Goal: Task Accomplishment & Management: Complete application form

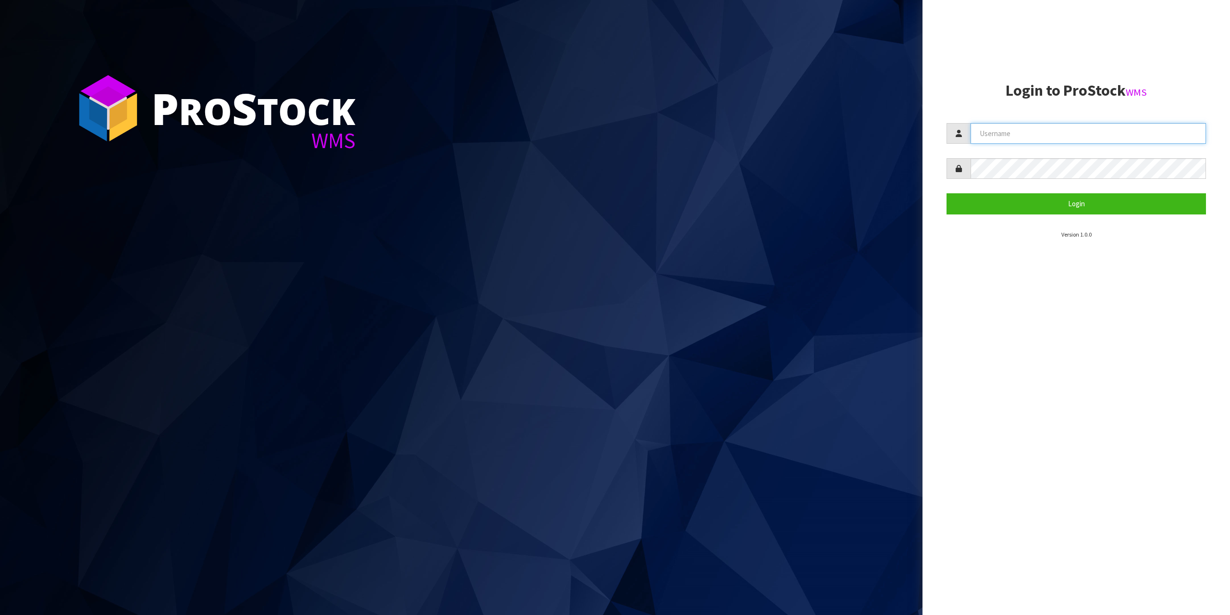
type input "[EMAIL_ADDRESS][DOMAIN_NAME]"
click at [981, 217] on section "Login to ProStock WMS [EMAIL_ADDRESS][DOMAIN_NAME] Login Version 1.0.0" at bounding box center [1076, 160] width 259 height 157
click at [980, 208] on button "Login" at bounding box center [1076, 203] width 259 height 21
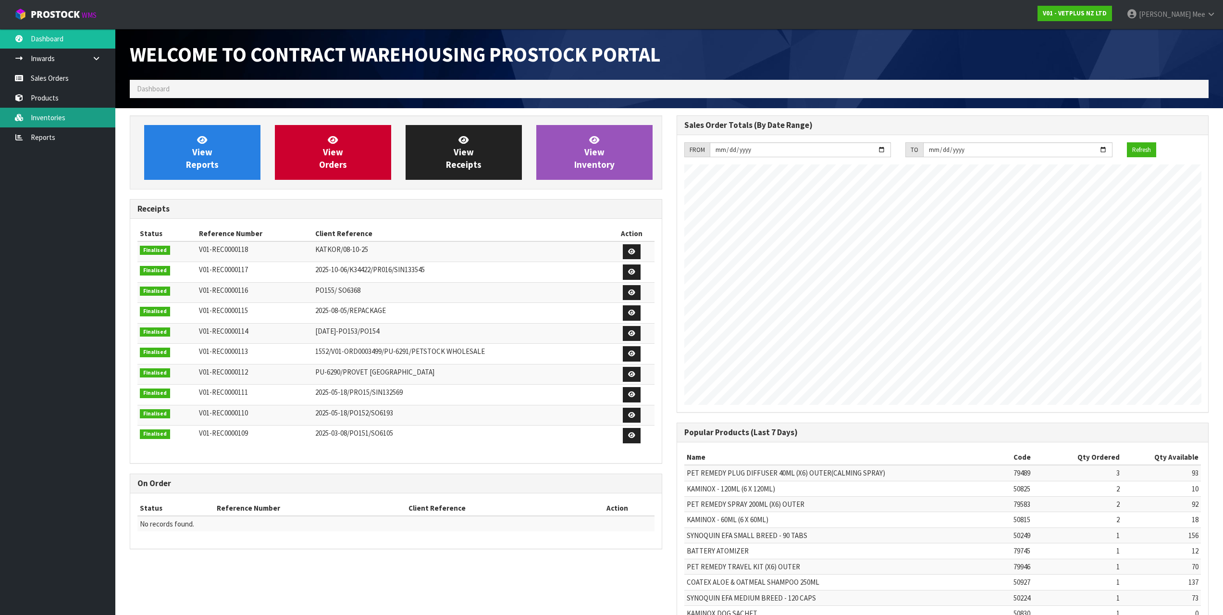
scroll to position [533, 546]
click at [64, 77] on link "Sales Orders" at bounding box center [57, 78] width 115 height 20
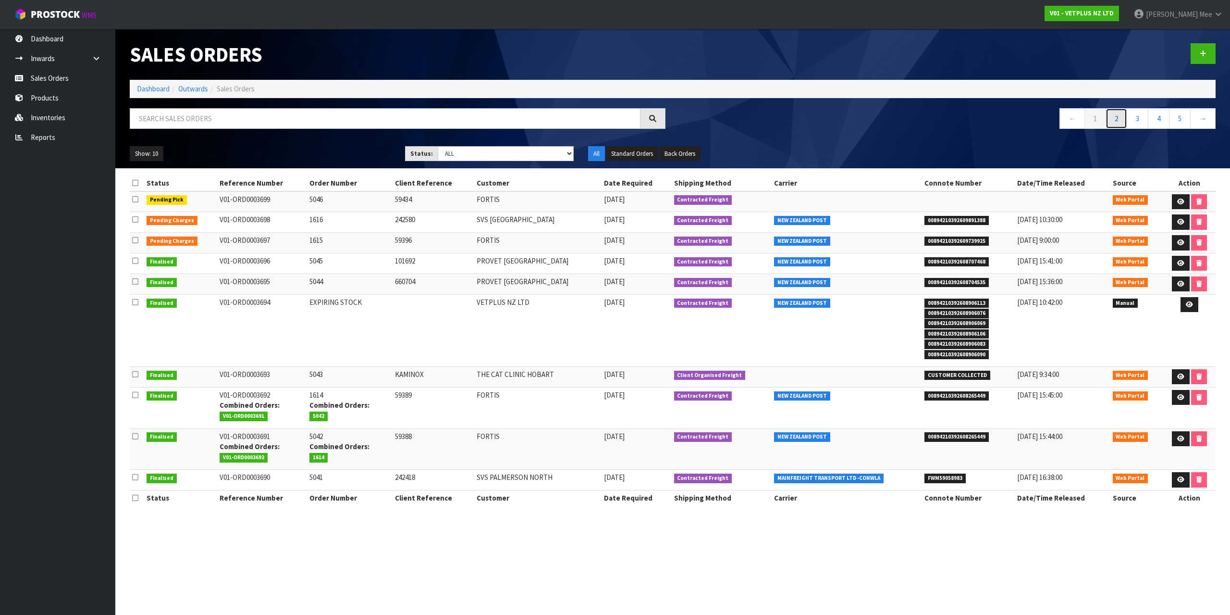
click at [1123, 113] on link "2" at bounding box center [1117, 118] width 22 height 21
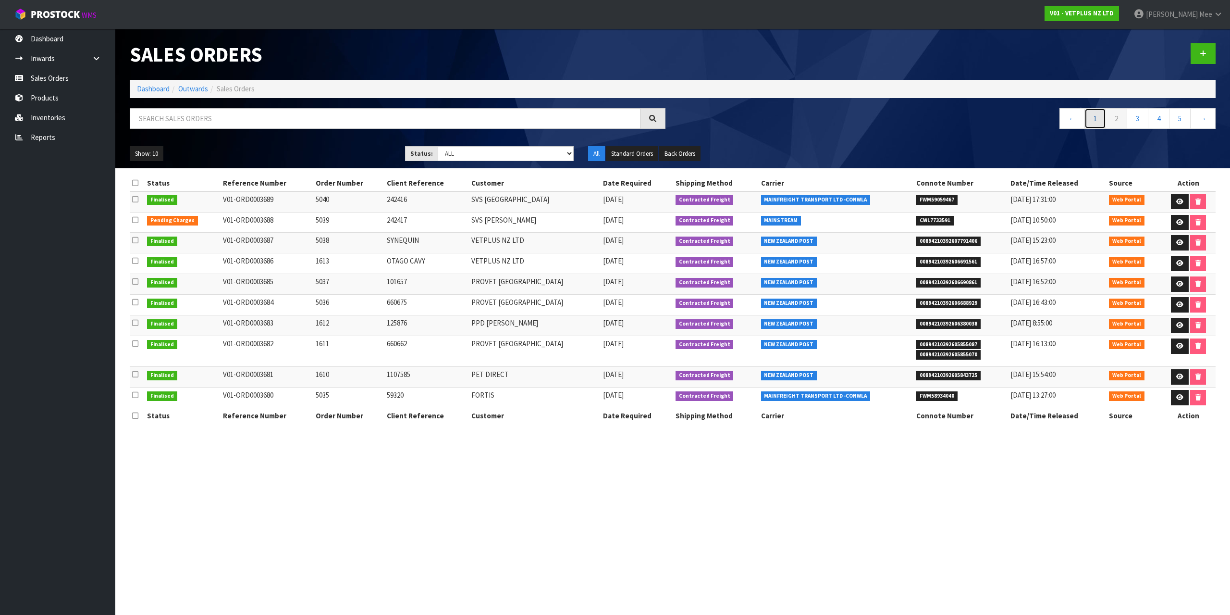
click at [1092, 126] on link "1" at bounding box center [1095, 118] width 22 height 21
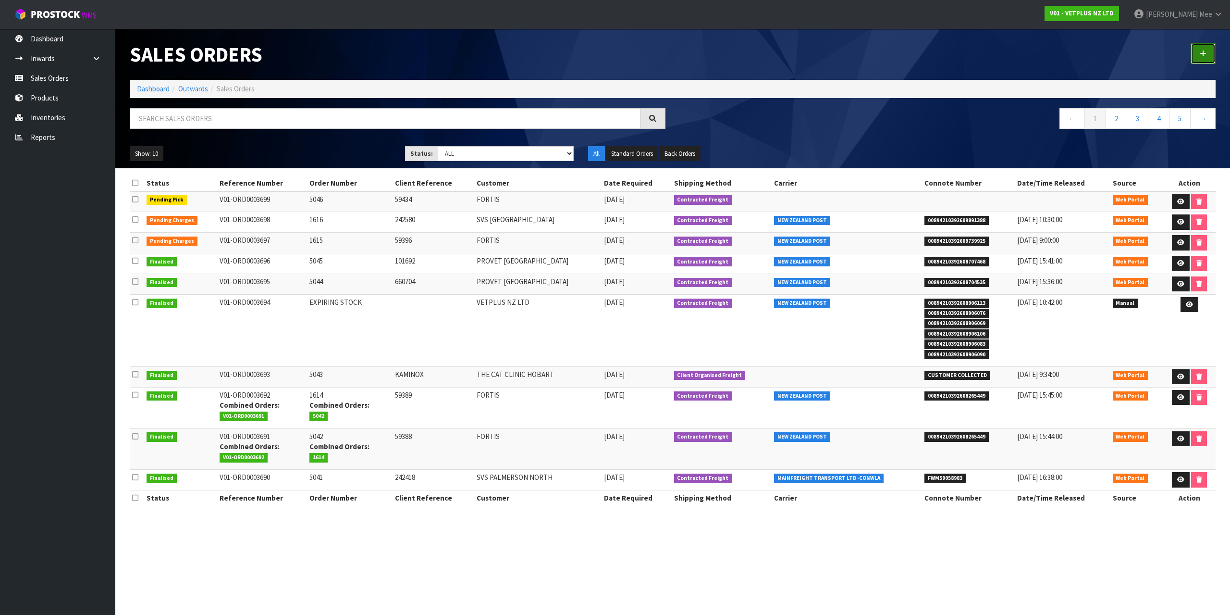
click at [1206, 55] on icon at bounding box center [1203, 53] width 7 height 7
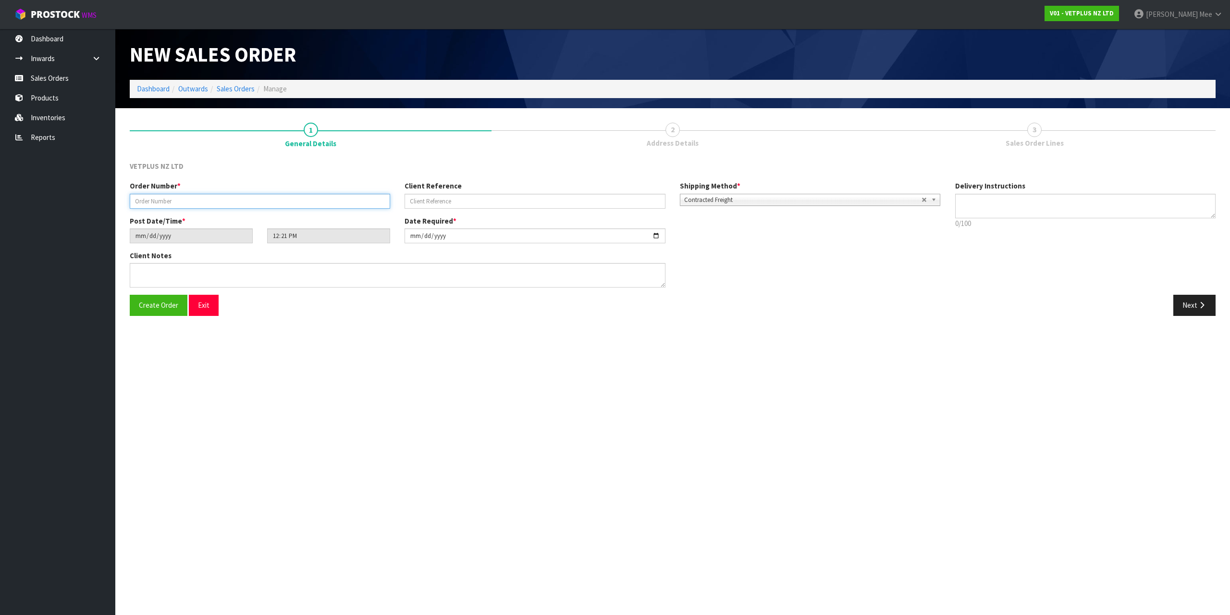
click at [185, 202] on input "text" at bounding box center [260, 201] width 260 height 15
type input "1617"
type input "1107752"
click at [1184, 304] on button "Next" at bounding box center [1194, 305] width 42 height 21
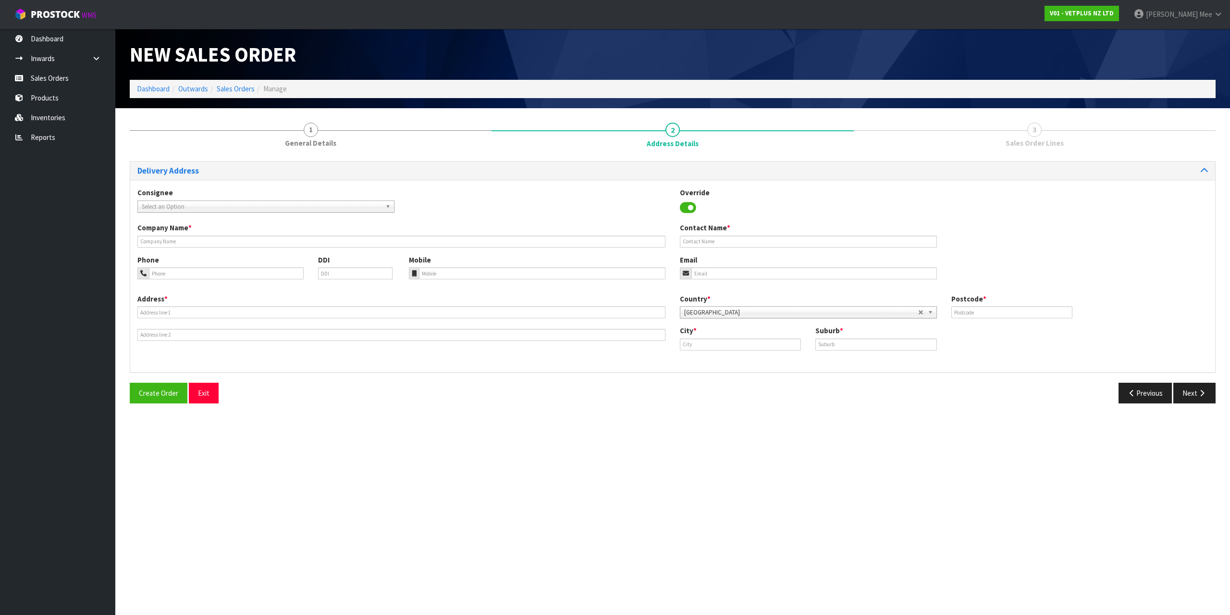
click at [159, 203] on span "Select an Option" at bounding box center [262, 207] width 240 height 12
type input "petd"
click at [261, 232] on li "PETD IRCHC - PET DIRECT - [GEOGRAPHIC_DATA]" at bounding box center [266, 234] width 252 height 12
type input "PET DIRECT - [GEOGRAPHIC_DATA]"
type input "[STREET_ADDRESS]"
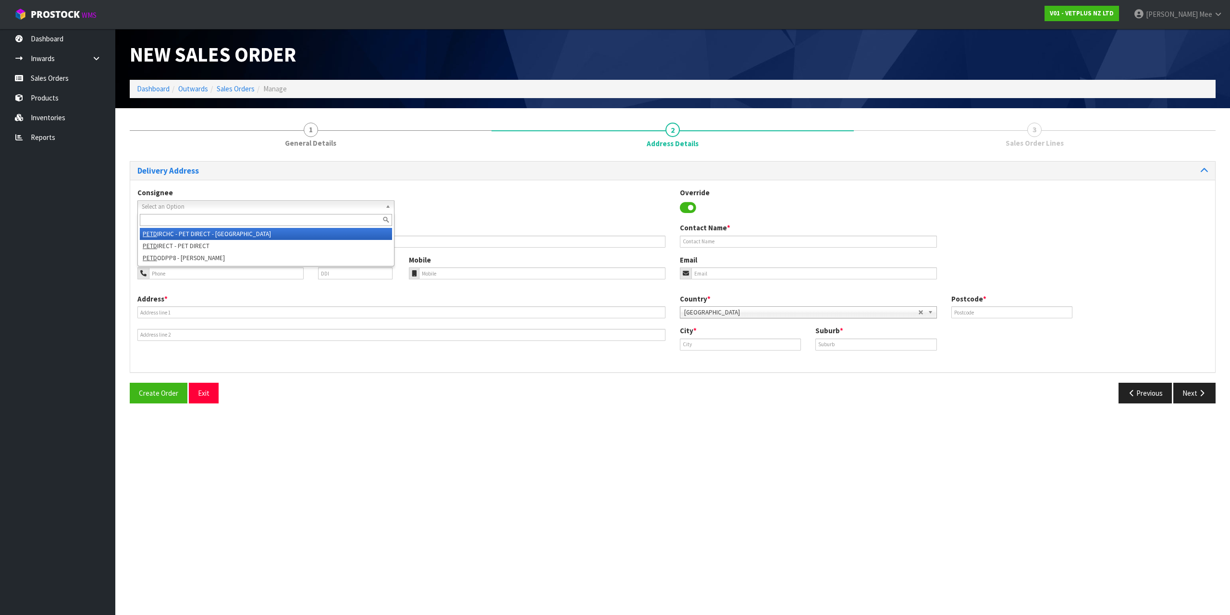
type input "8042"
type input "[GEOGRAPHIC_DATA]"
type input "ISLINGTON"
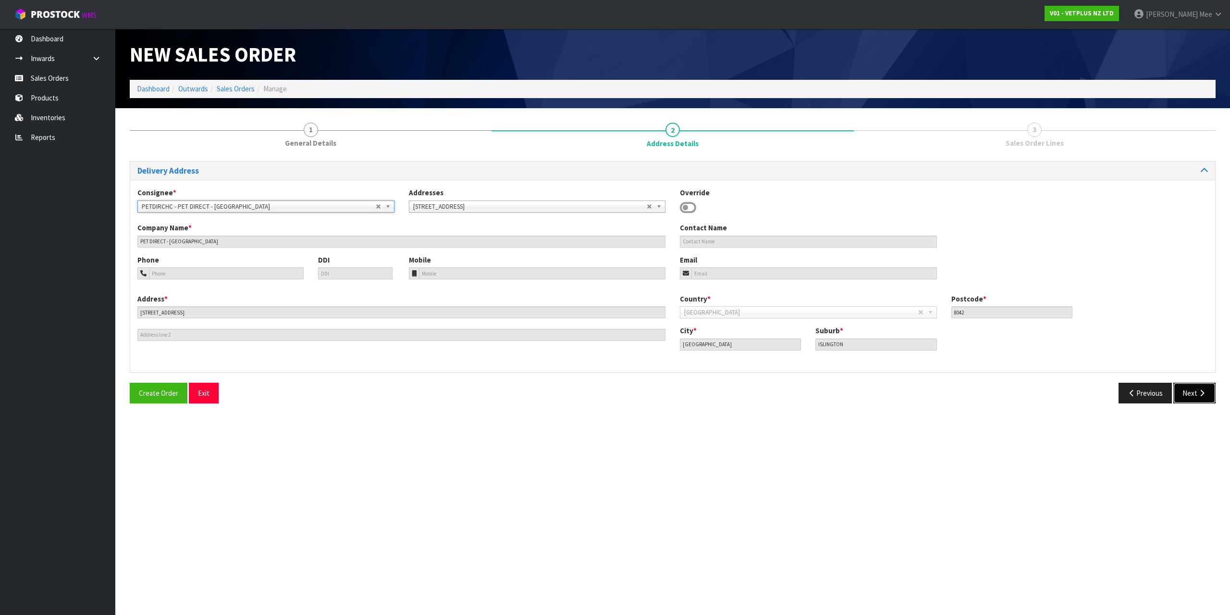
click at [1187, 394] on button "Next" at bounding box center [1194, 392] width 42 height 21
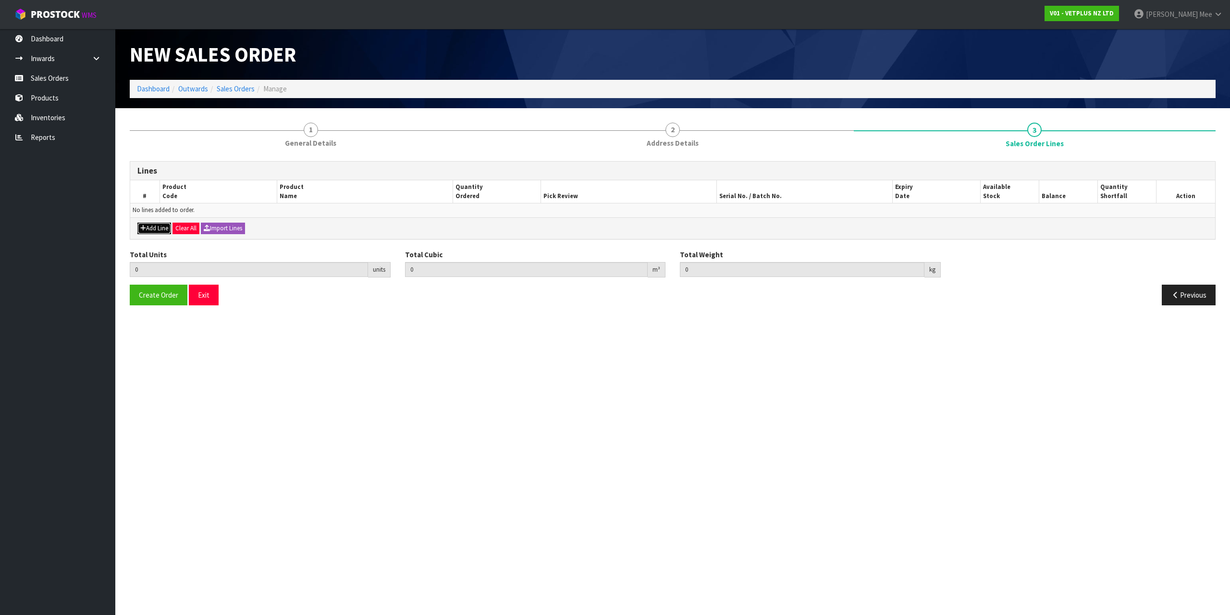
click at [158, 232] on button "Add Line" at bounding box center [154, 228] width 34 height 12
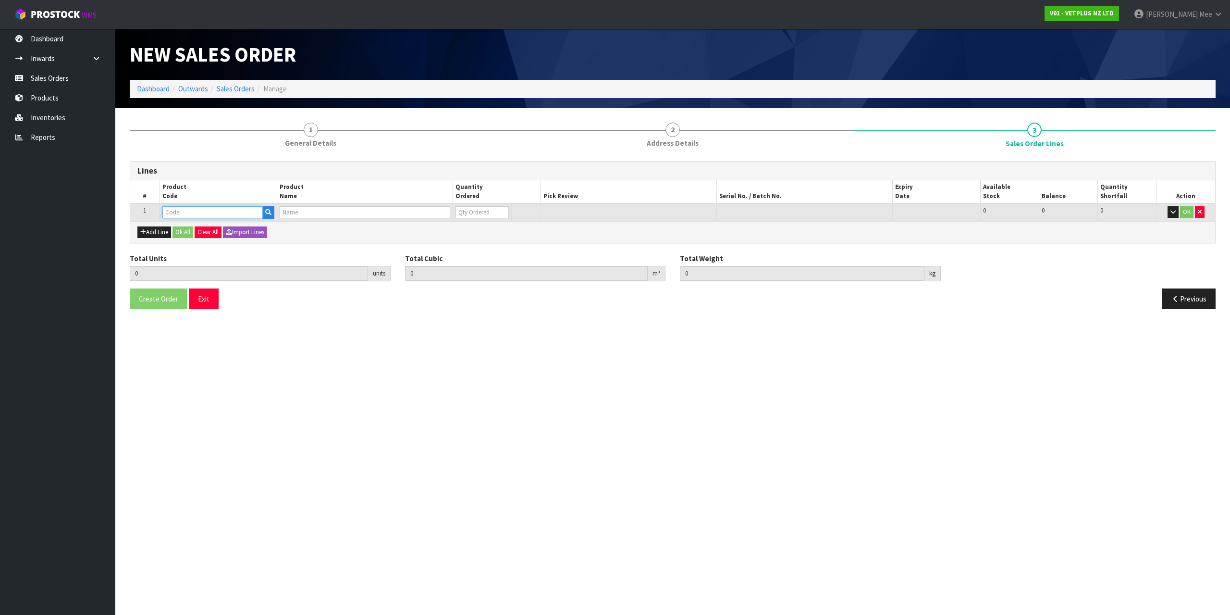
click at [169, 213] on input "text" at bounding box center [212, 212] width 100 height 12
type input "79489"
type input "0.000000"
type input "0.000"
type input "PET REMEDY PLUG DIFFUSER 40ML (X6) OUTER(CALMING SPRAY)"
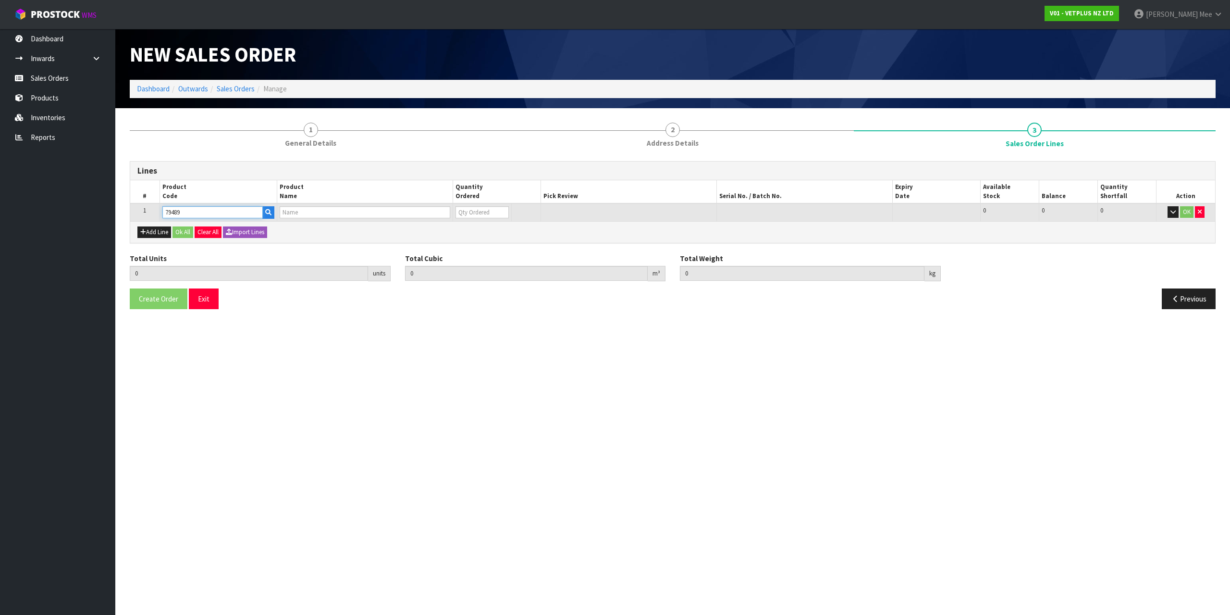
type input "0"
type input "79489"
drag, startPoint x: 470, startPoint y: 213, endPoint x: 477, endPoint y: 213, distance: 6.7
click at [471, 213] on input "0" at bounding box center [475, 212] width 52 height 12
type input "1"
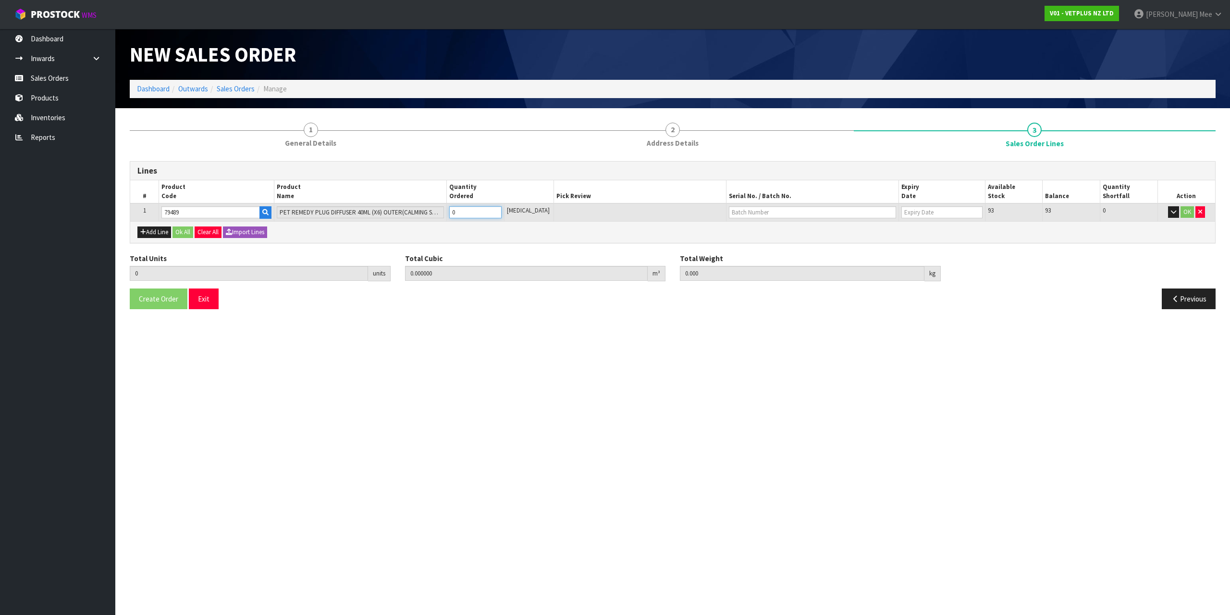
type input "0.0039"
type input "0.86"
type input "1"
click at [502, 208] on input "1" at bounding box center [475, 212] width 52 height 12
click at [156, 234] on button "Add Line" at bounding box center [154, 232] width 34 height 12
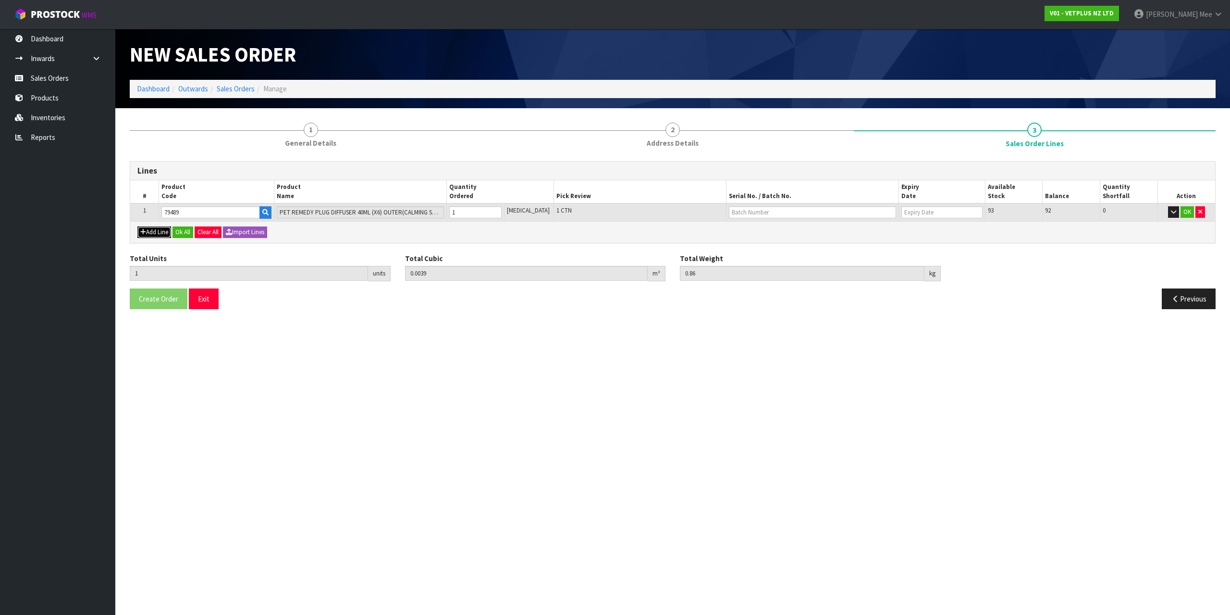
type input "0"
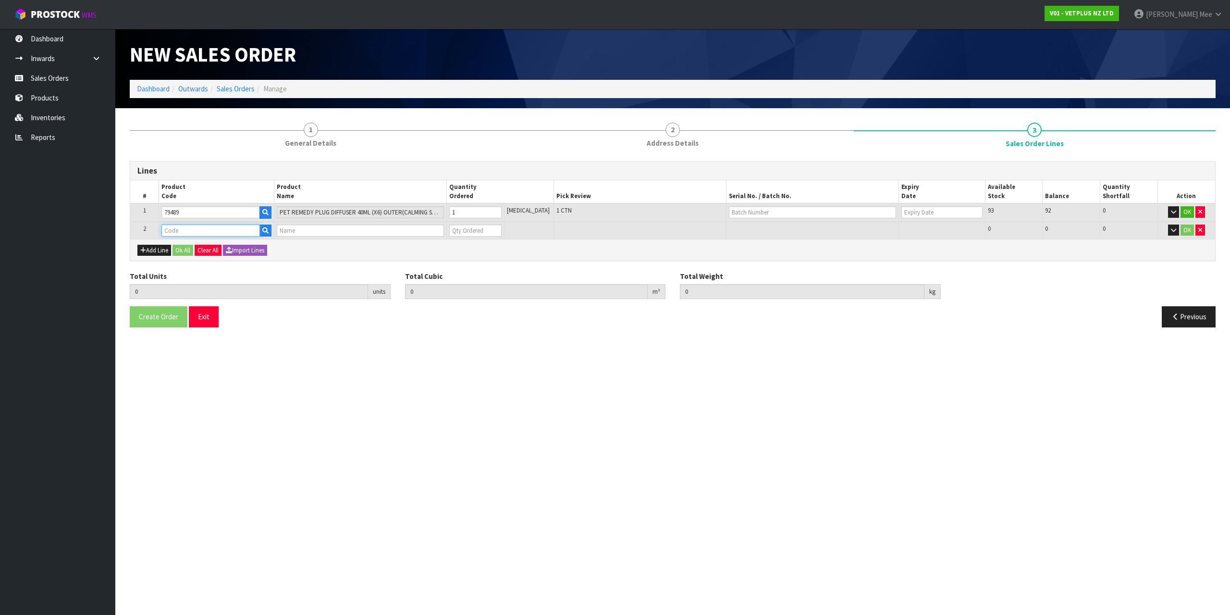
click at [175, 232] on input "text" at bounding box center [210, 230] width 98 height 12
type input "79664"
click at [170, 247] on link "79664" at bounding box center [202, 246] width 78 height 13
type input "79664"
type input "1"
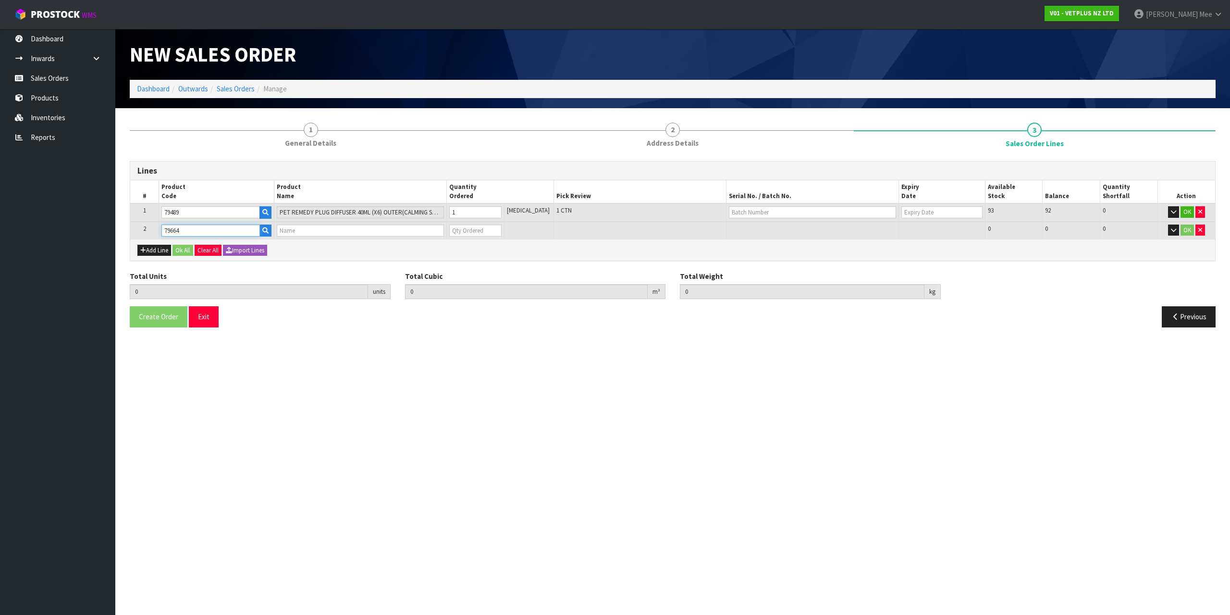
type input "0.0039"
type input "0.86"
type input "PET REMEDY SPRAY 15ML (X6) OUTER"
type input "0"
click at [474, 231] on input "0" at bounding box center [475, 230] width 52 height 12
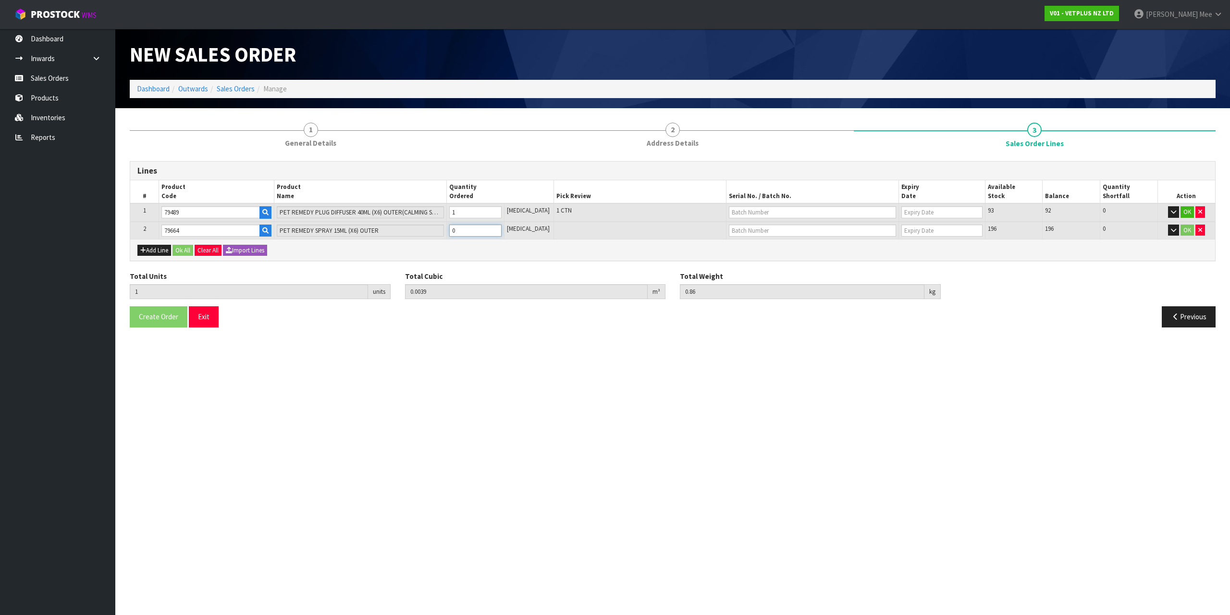
type input "2"
type input "0.004694"
type input "1.11"
type input "1"
click at [500, 228] on input "1" at bounding box center [475, 230] width 52 height 12
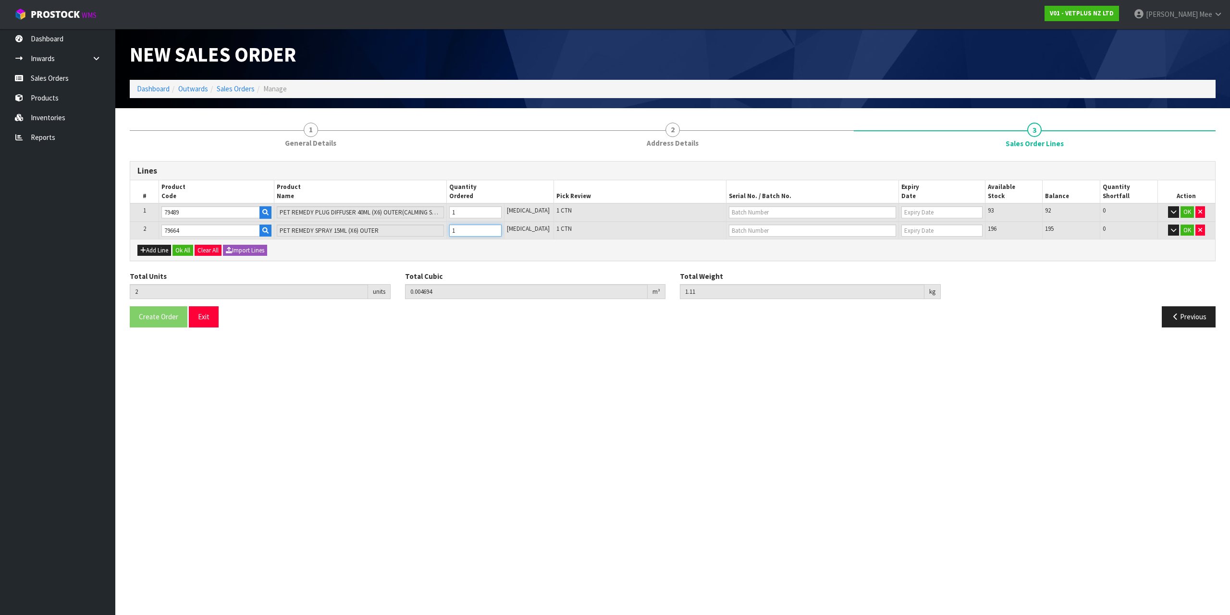
type input "3"
type input "0.005488"
type input "1.36"
type input "2"
click at [500, 228] on input "2" at bounding box center [475, 230] width 52 height 12
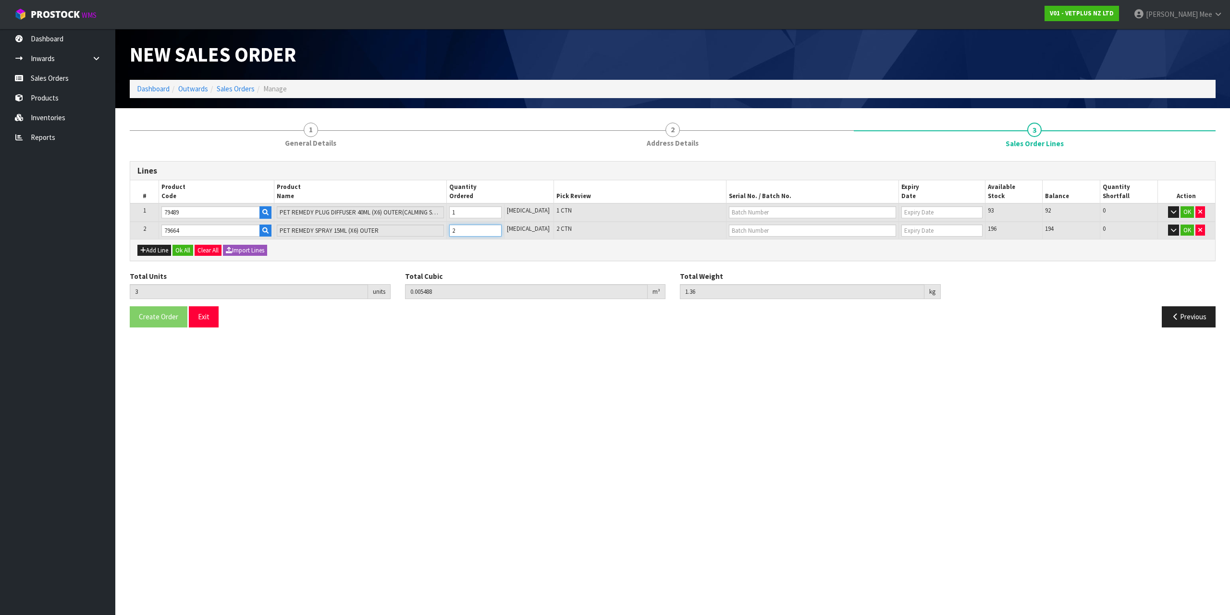
type input "4"
type input "0.006282"
type input "1.61"
type input "3"
click at [500, 228] on input "3" at bounding box center [475, 230] width 52 height 12
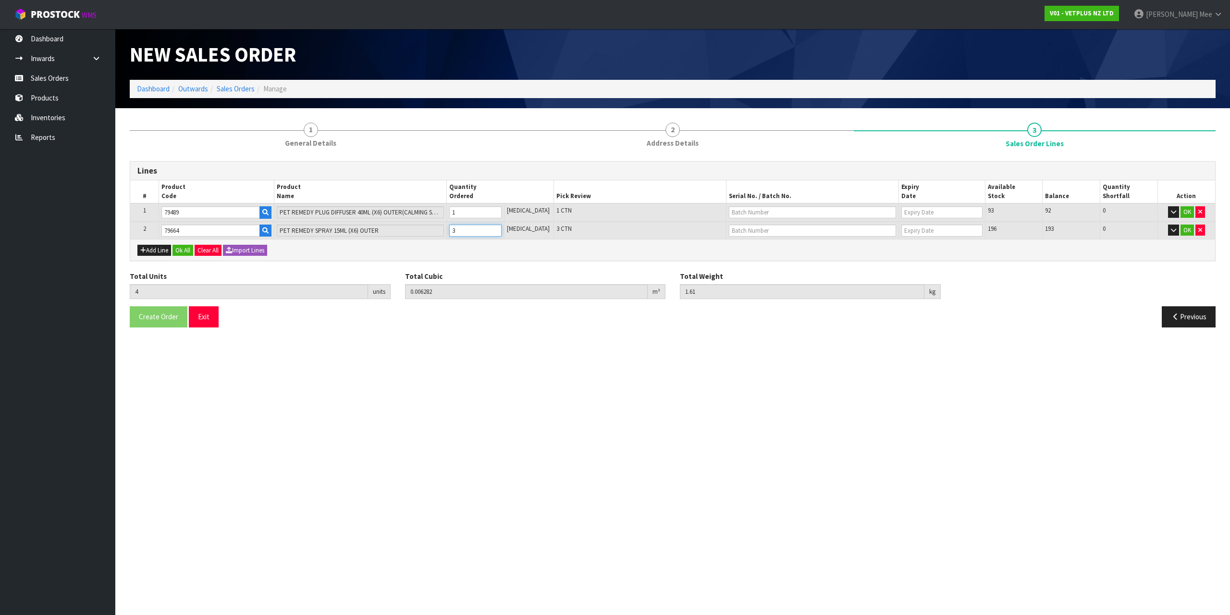
type input "5"
type input "0.007076"
type input "1.86"
type input "4"
click at [500, 228] on input "4" at bounding box center [475, 230] width 52 height 12
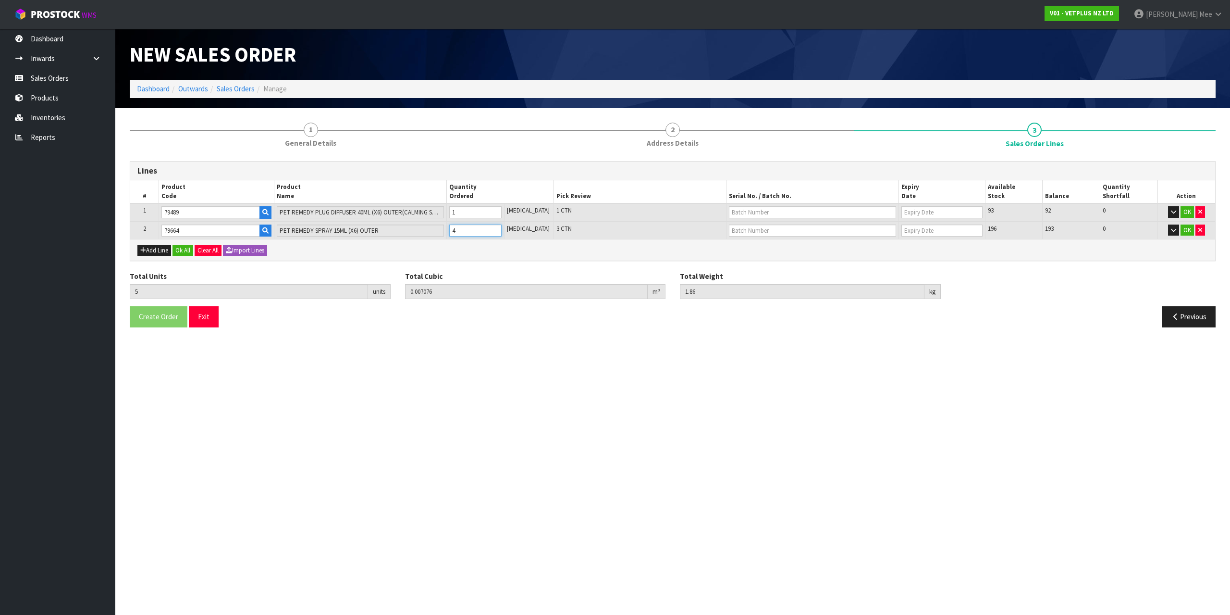
type input "6"
type input "0.00787"
type input "2.11"
type input "5"
click at [500, 228] on input "5" at bounding box center [475, 230] width 52 height 12
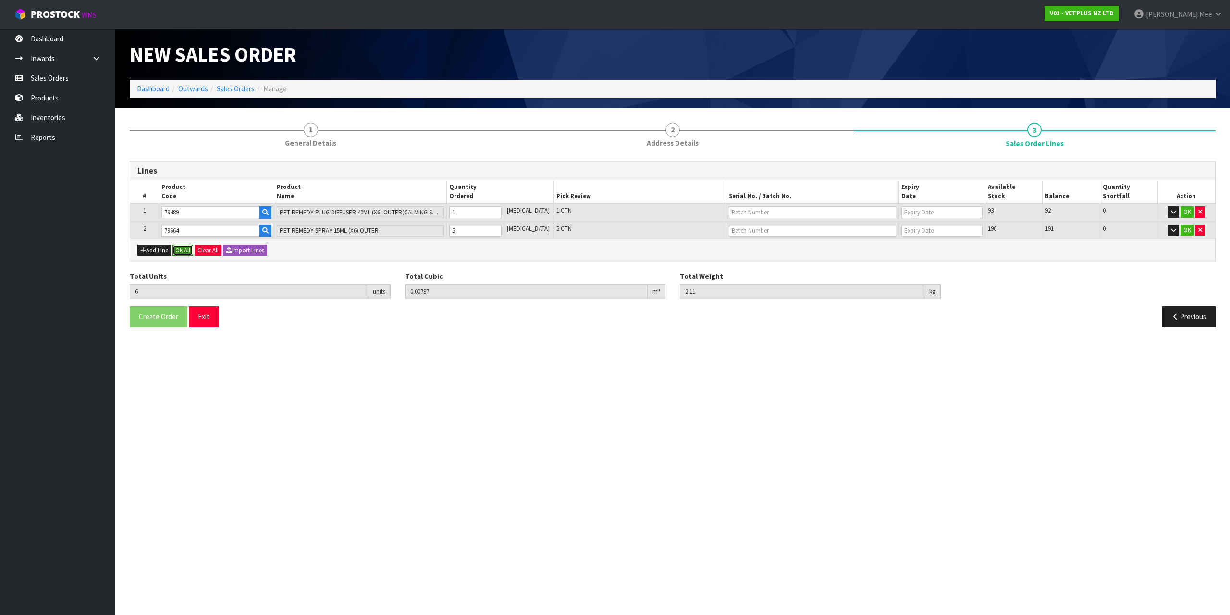
click at [191, 253] on button "Ok All" at bounding box center [182, 251] width 21 height 12
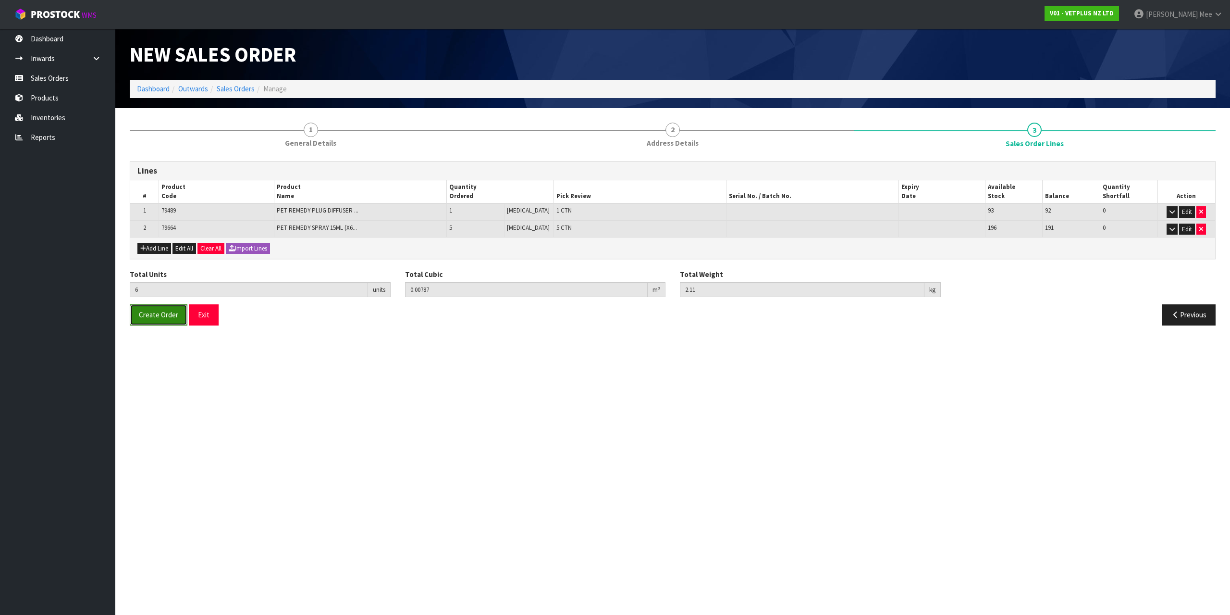
click at [137, 312] on button "Create Order" at bounding box center [159, 314] width 58 height 21
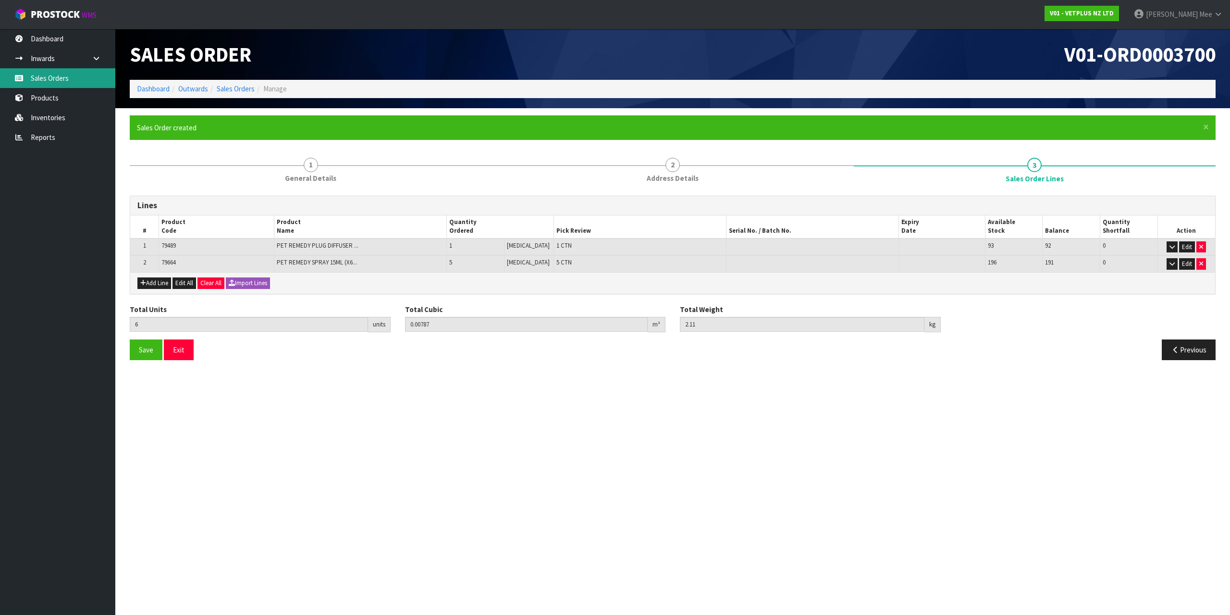
click at [26, 72] on link "Sales Orders" at bounding box center [57, 78] width 115 height 20
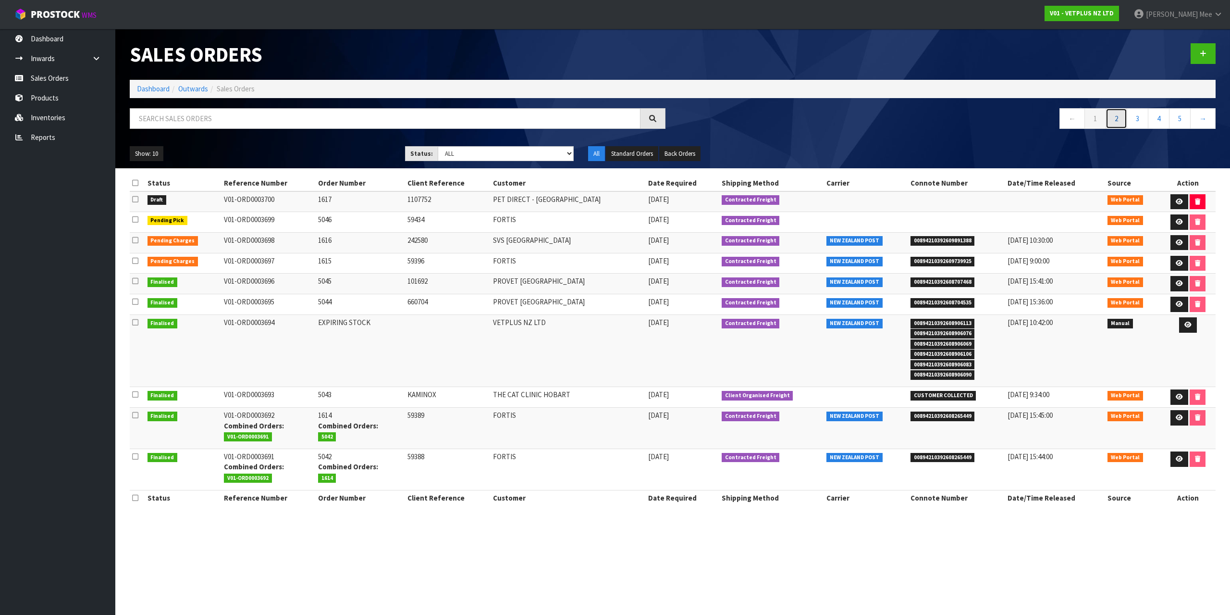
click at [1119, 122] on link "2" at bounding box center [1117, 118] width 22 height 21
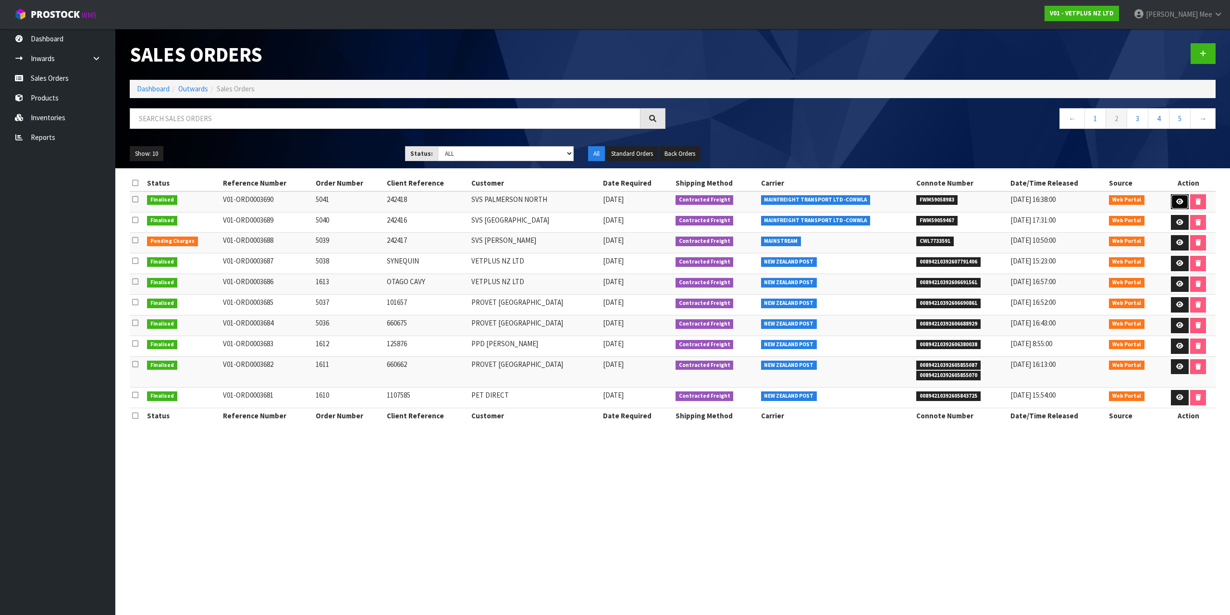
click at [1176, 198] on icon at bounding box center [1179, 201] width 7 height 6
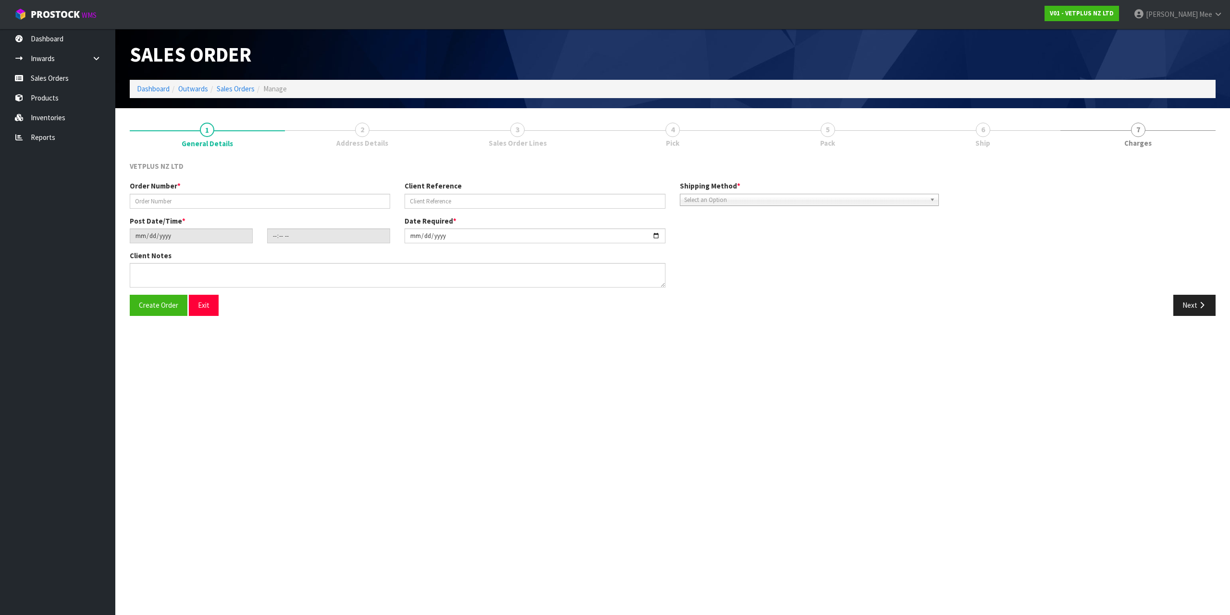
type input "5041"
type input "242418"
type input "[DATE]"
type input "14:25:00.000"
type input "[DATE]"
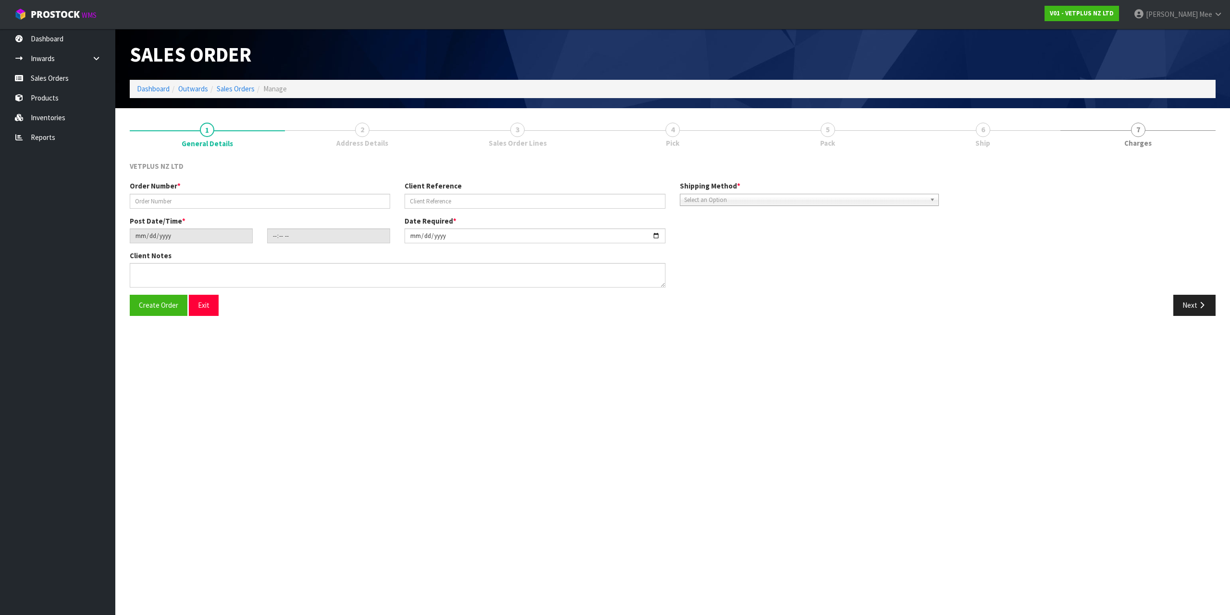
type textarea "BACK ORDER: 50107 AKTIVAIT MED & LGE BREED CAPS 60 X 6 50920 COATEX MEDICATED S…"
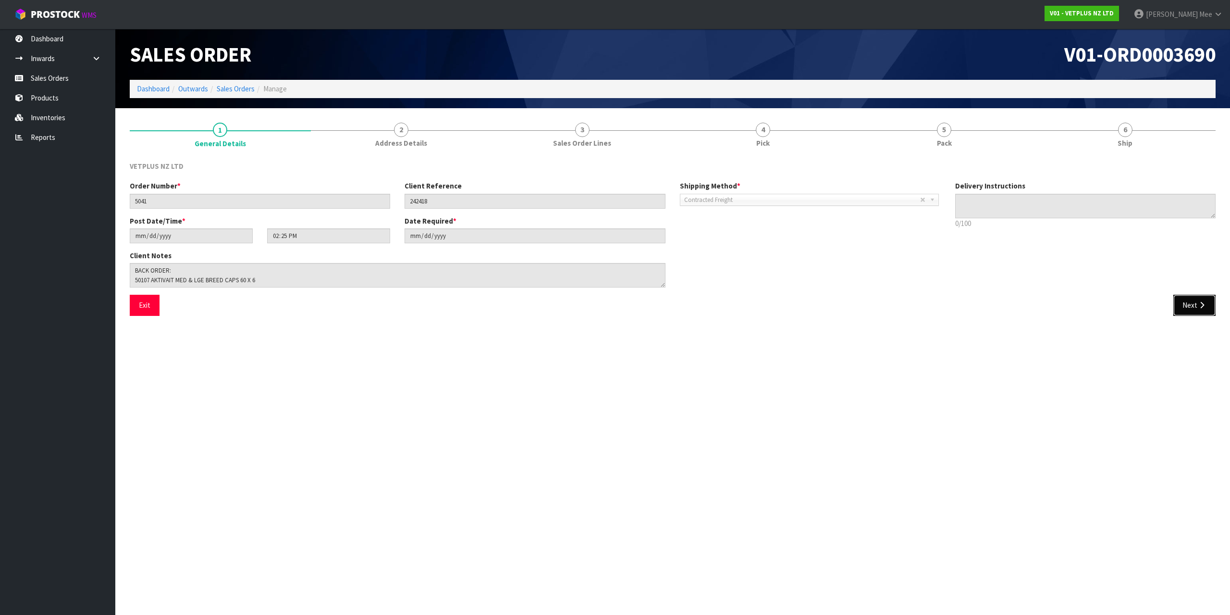
click at [1208, 306] on button "Next" at bounding box center [1194, 305] width 42 height 21
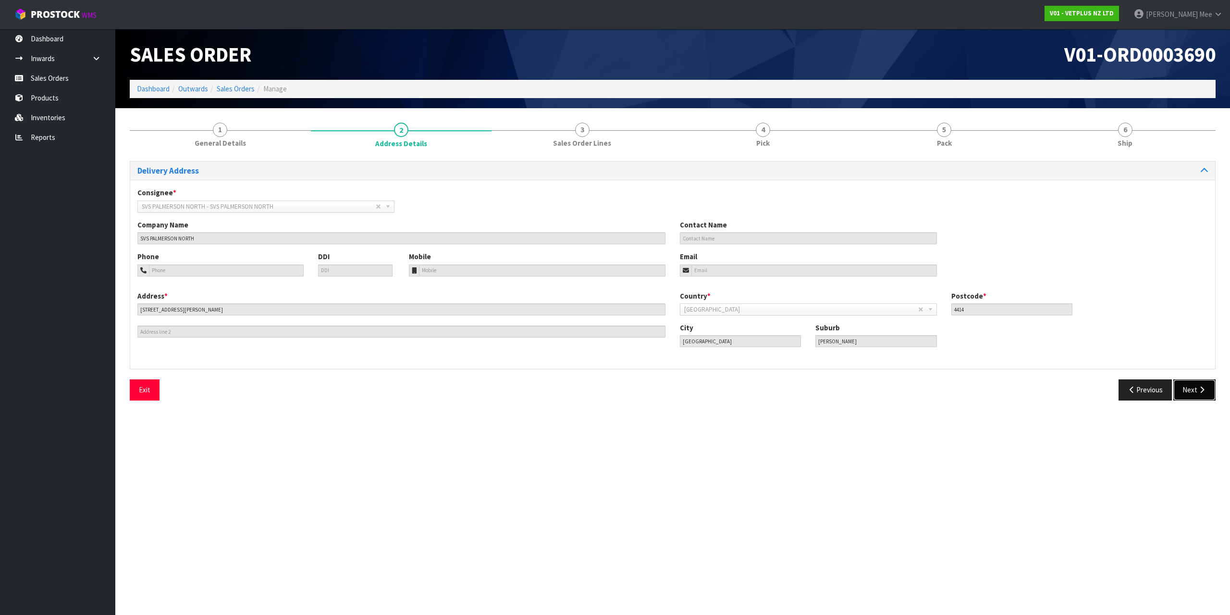
click at [1202, 390] on icon "button" at bounding box center [1201, 389] width 9 height 7
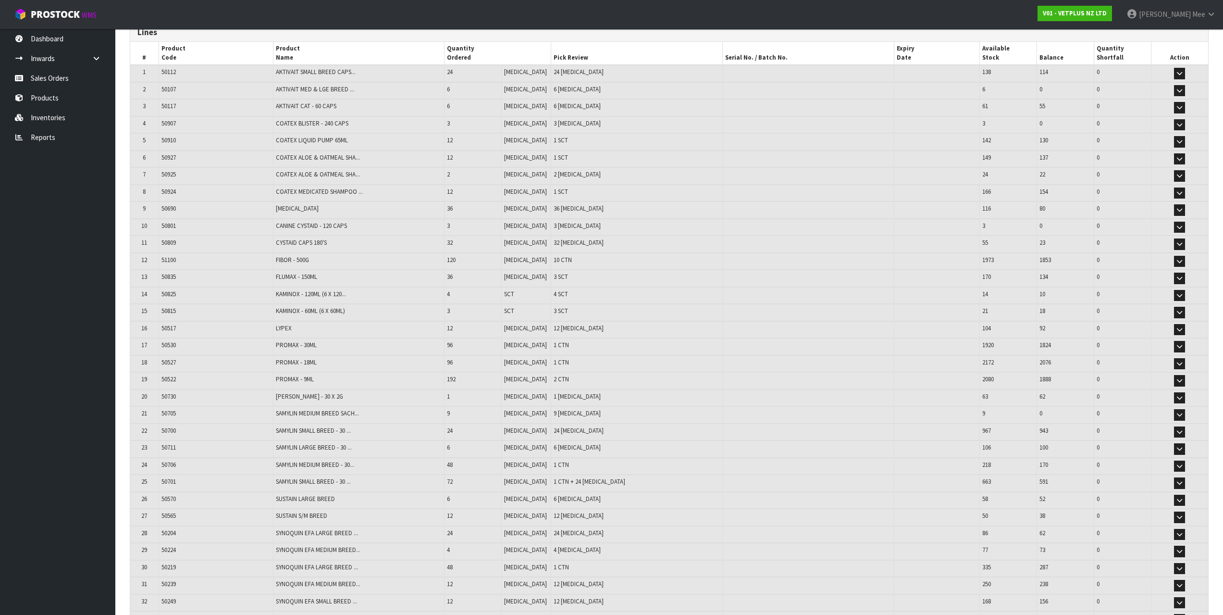
scroll to position [144, 0]
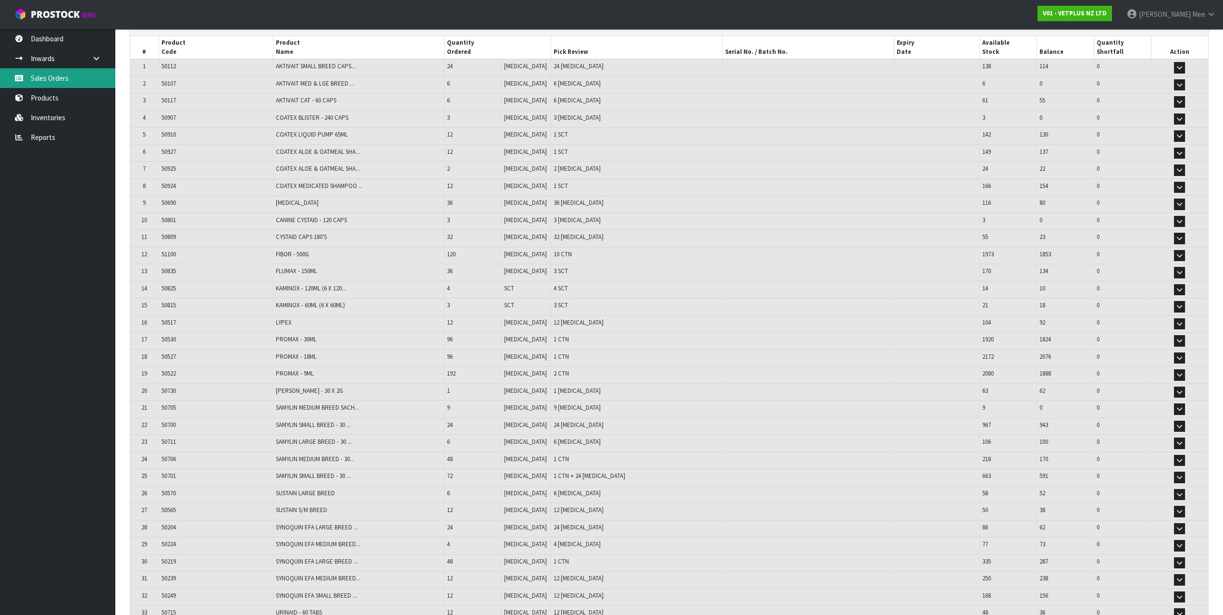
click at [44, 72] on link "Sales Orders" at bounding box center [57, 78] width 115 height 20
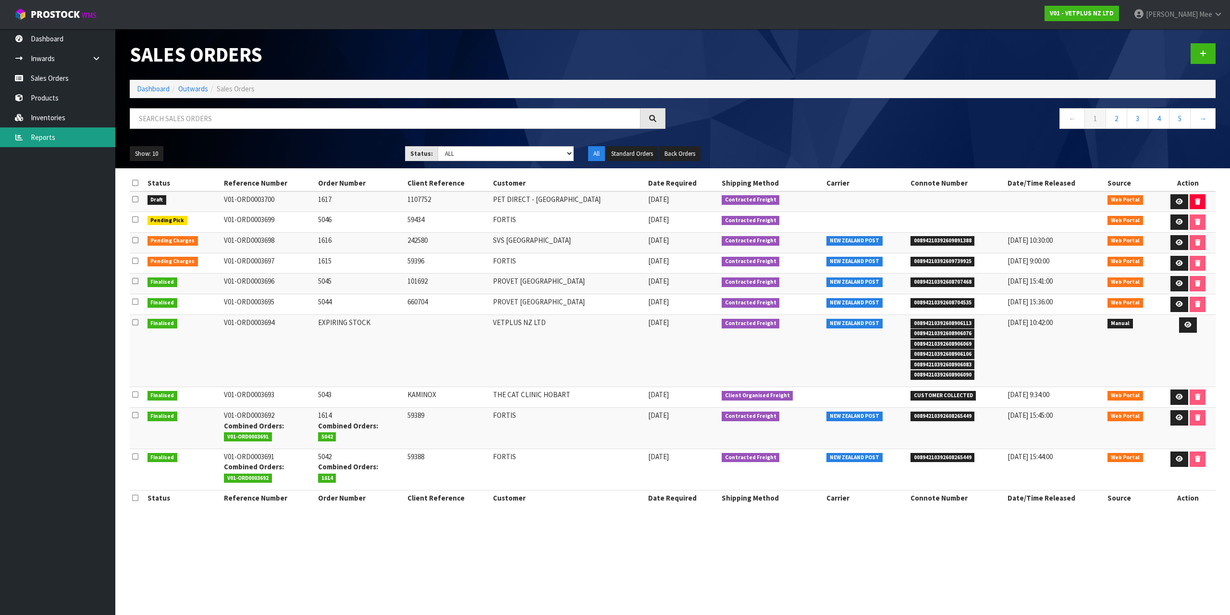
click at [45, 141] on link "Reports" at bounding box center [57, 137] width 115 height 20
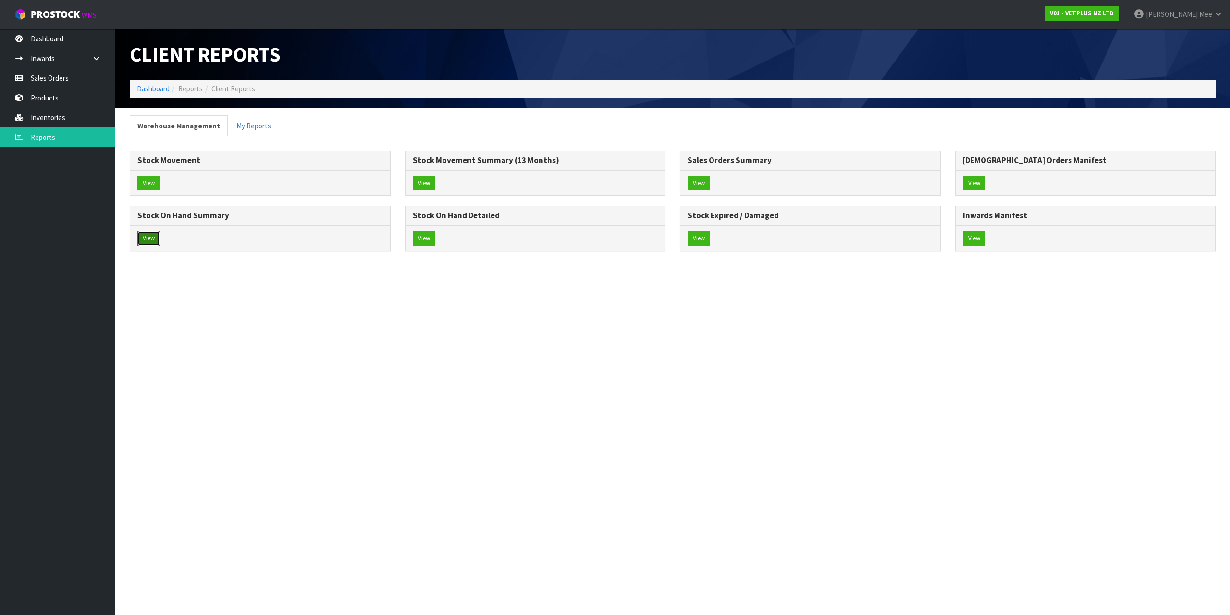
click at [146, 243] on button "View" at bounding box center [148, 238] width 23 height 15
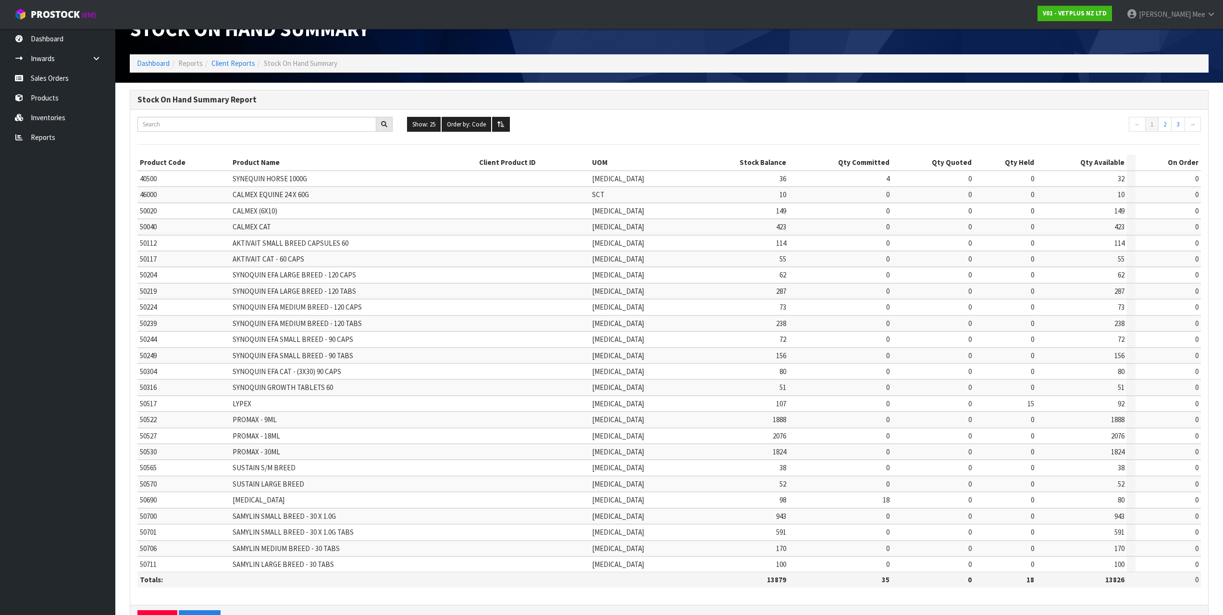
scroll to position [48, 0]
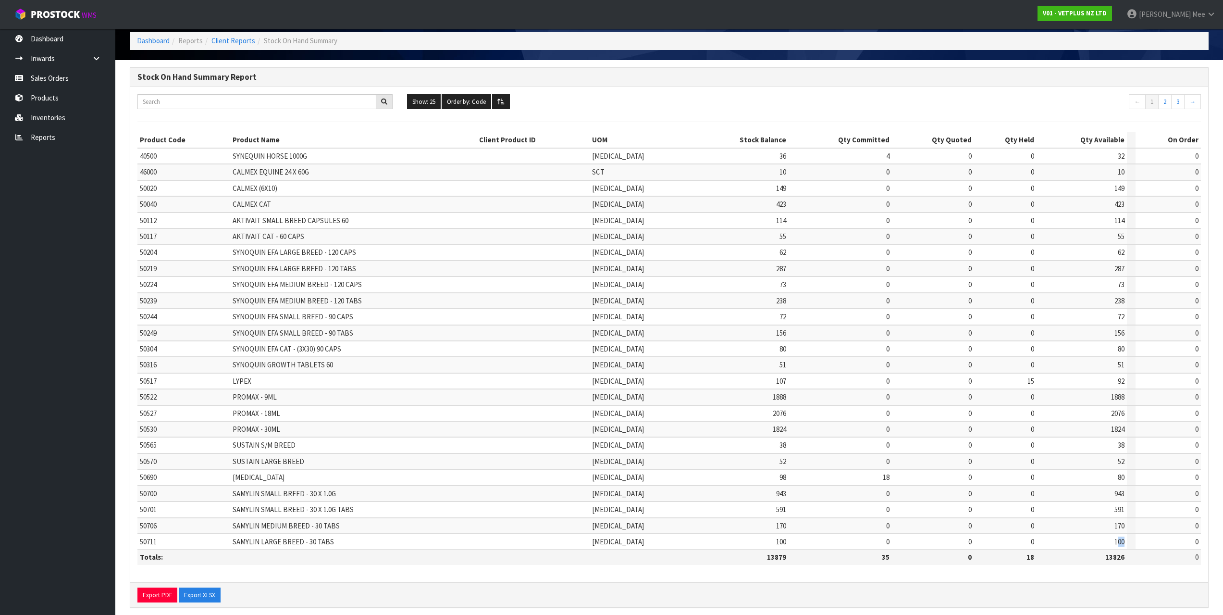
drag, startPoint x: 1111, startPoint y: 542, endPoint x: 1119, endPoint y: 542, distance: 7.7
click at [1119, 542] on span "100" at bounding box center [1119, 541] width 10 height 9
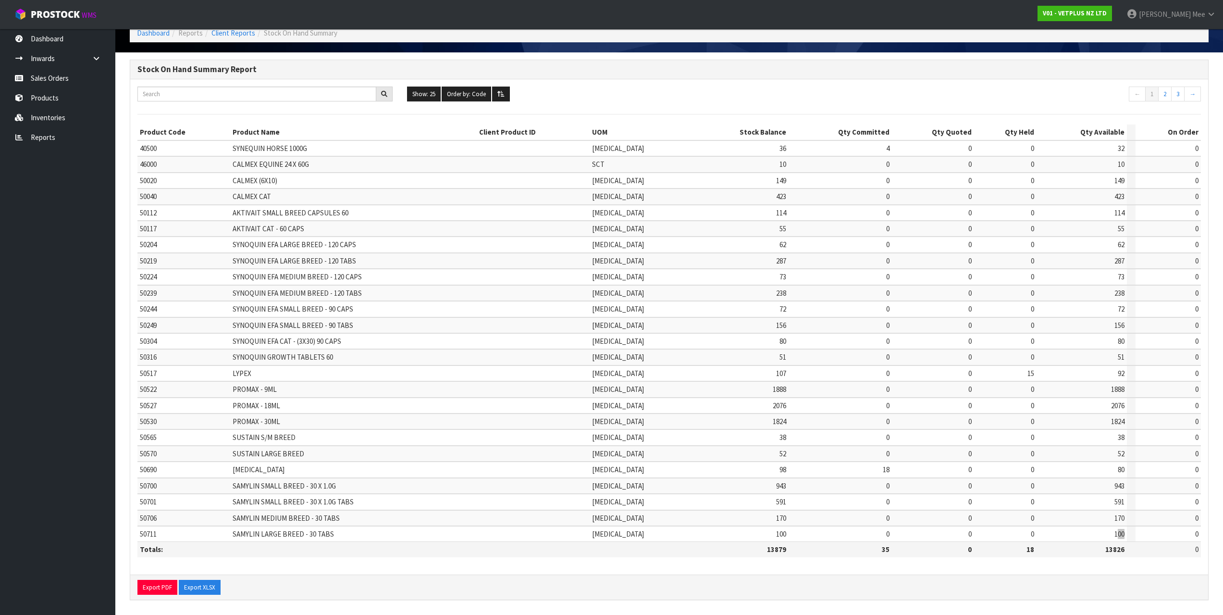
scroll to position [58, 0]
